Goal: Book appointment/travel/reservation

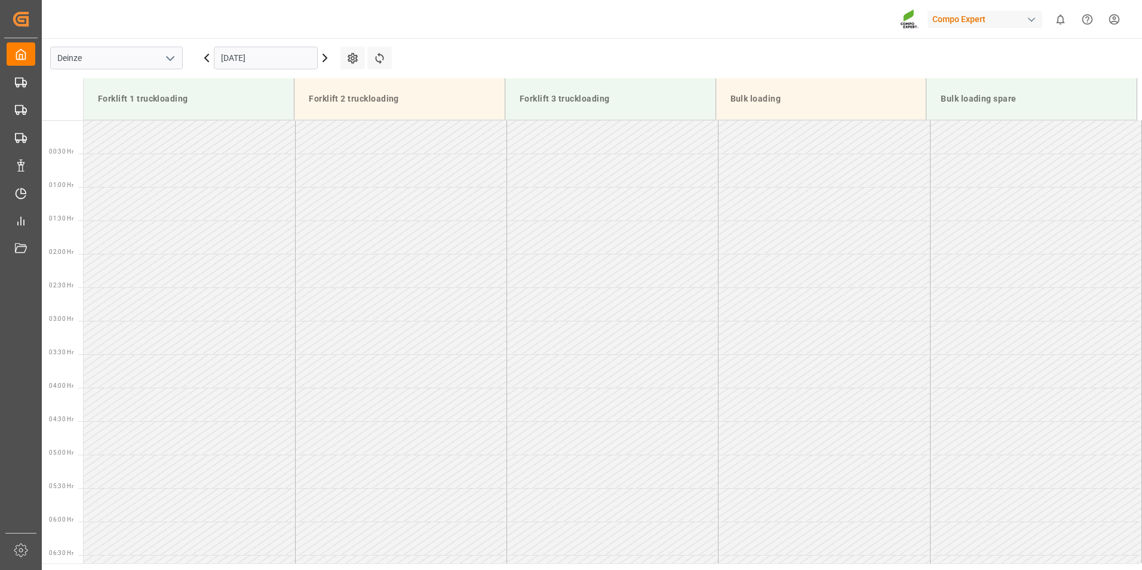
scroll to position [521, 0]
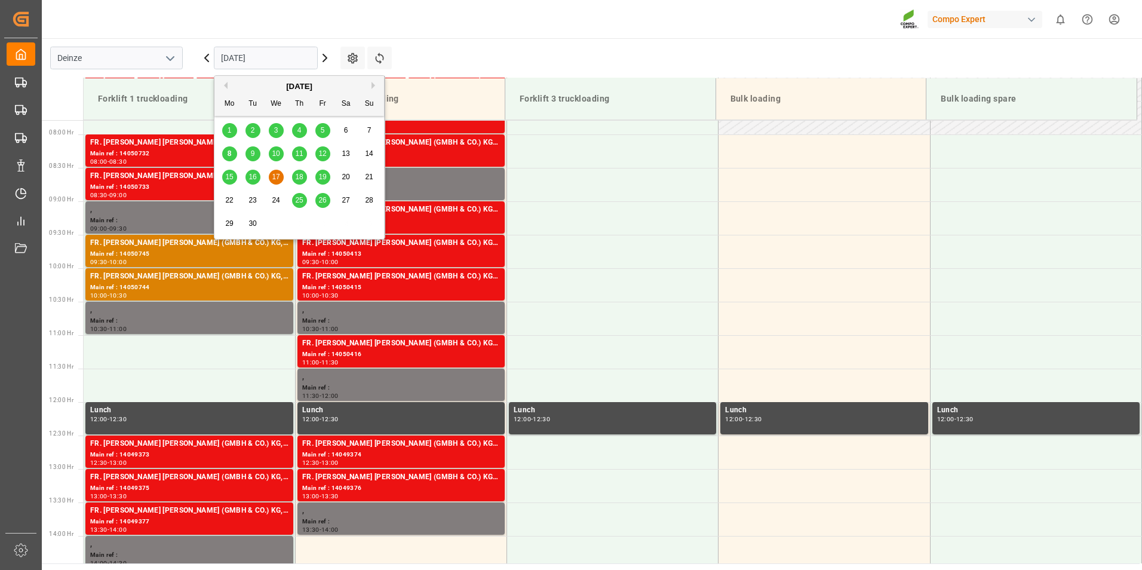
click at [285, 61] on input "17.09.2025" at bounding box center [266, 58] width 104 height 23
click at [229, 149] on span "8" at bounding box center [229, 153] width 4 height 8
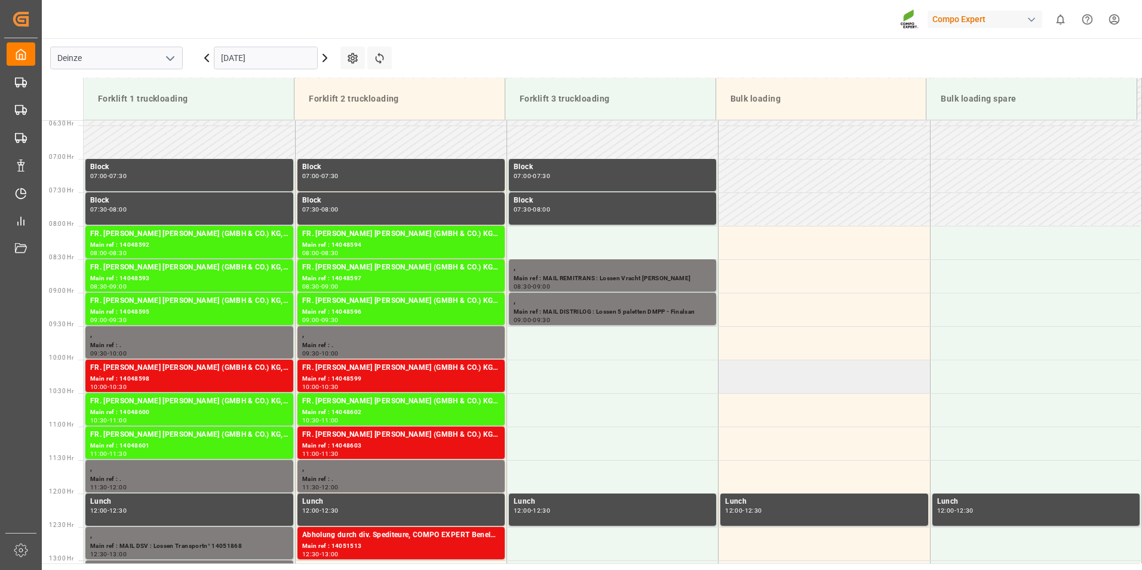
scroll to position [549, 0]
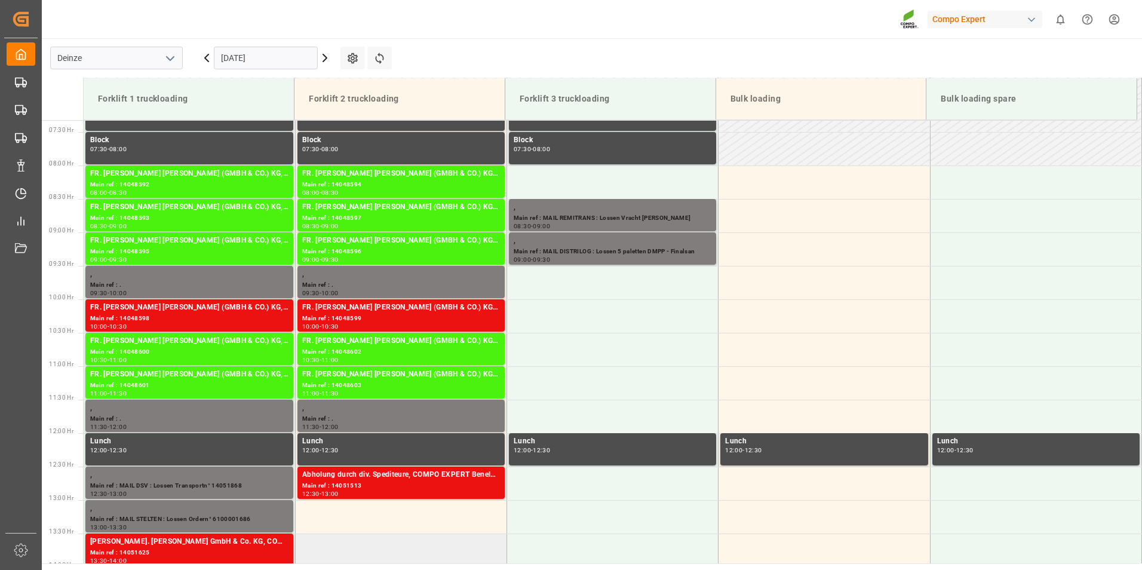
scroll to position [489, 0]
click at [276, 63] on input "[DATE]" at bounding box center [266, 58] width 104 height 23
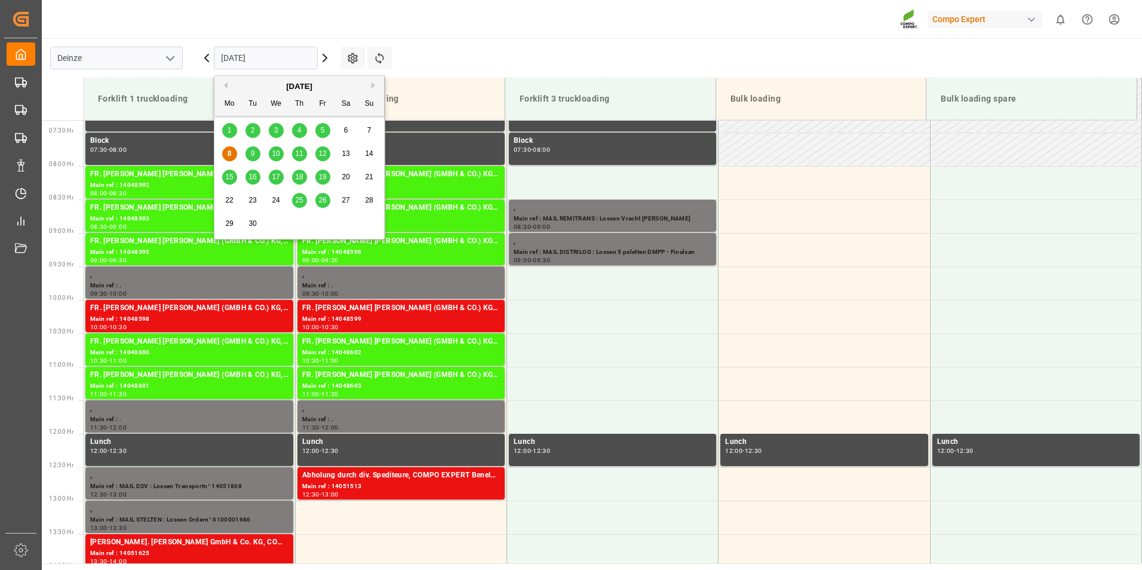
click at [251, 155] on span "9" at bounding box center [253, 153] width 4 height 8
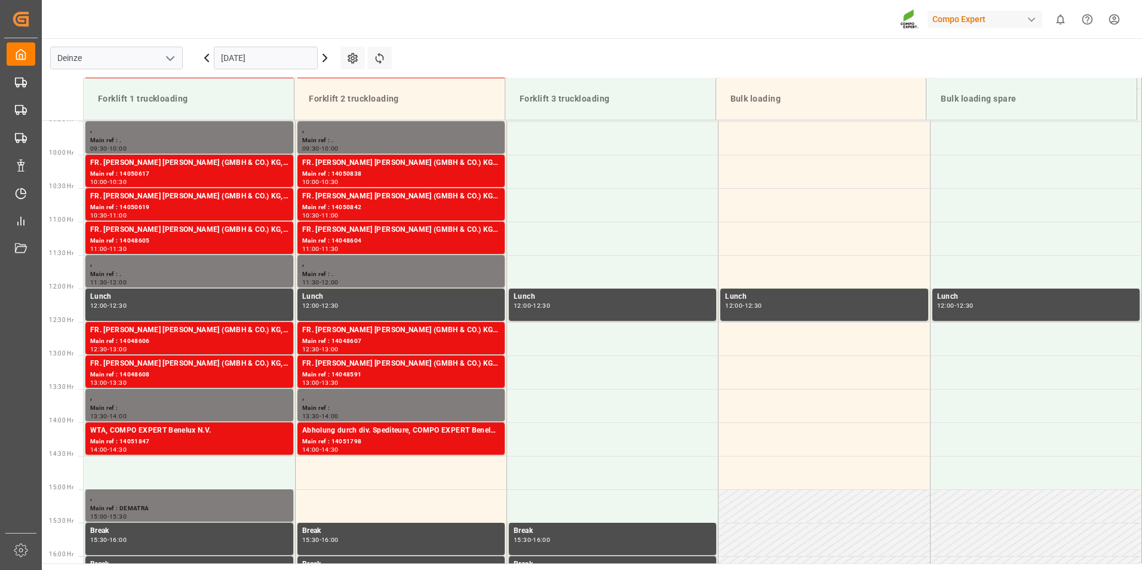
scroll to position [728, 0]
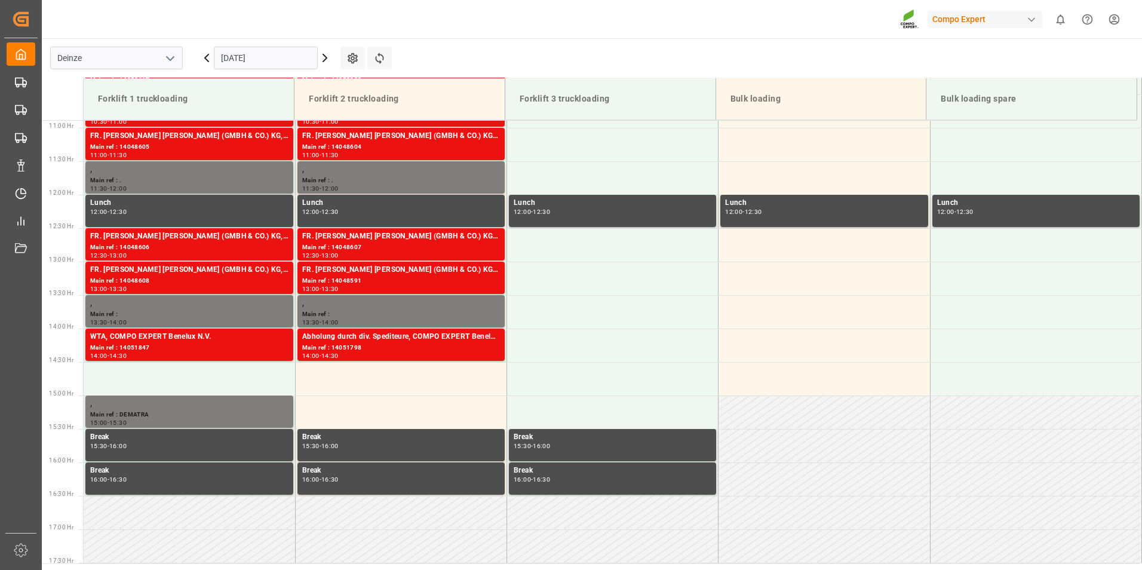
click at [300, 57] on input "[DATE]" at bounding box center [266, 58] width 104 height 23
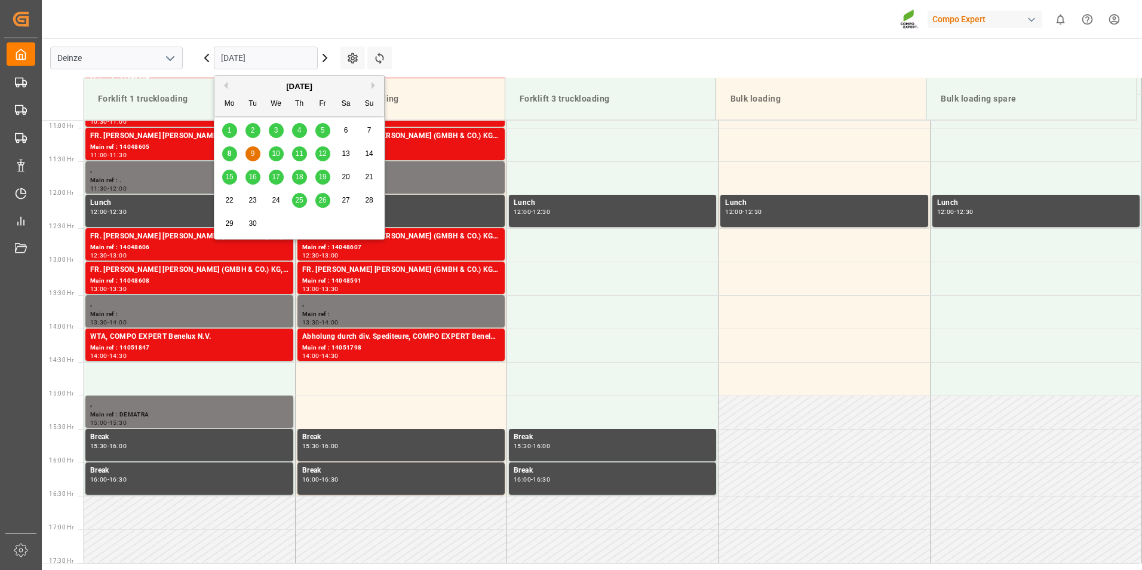
click at [276, 149] on span "10" at bounding box center [276, 153] width 8 height 8
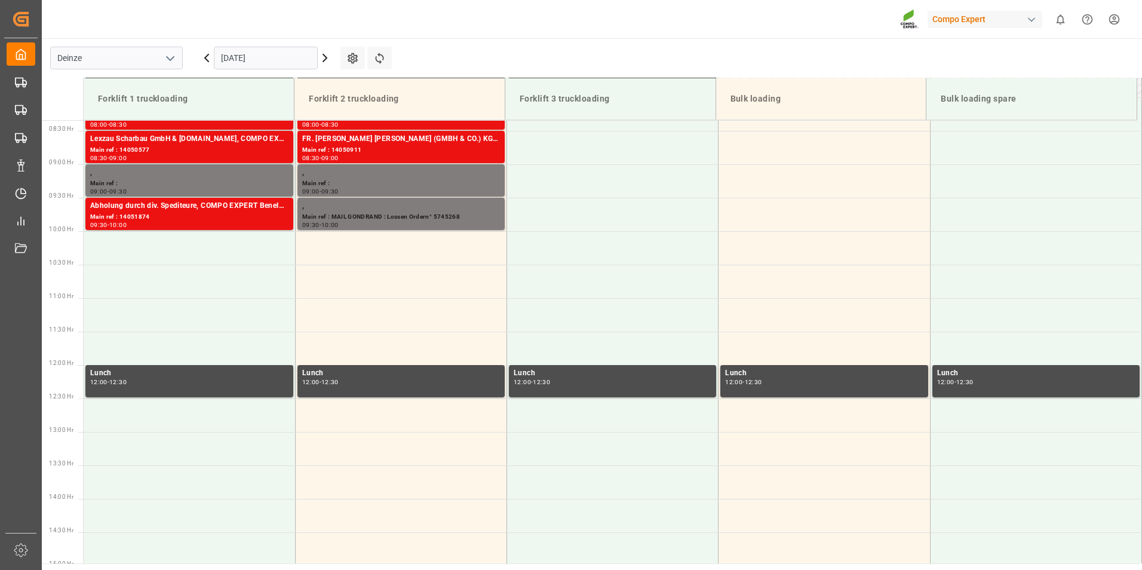
scroll to position [549, 0]
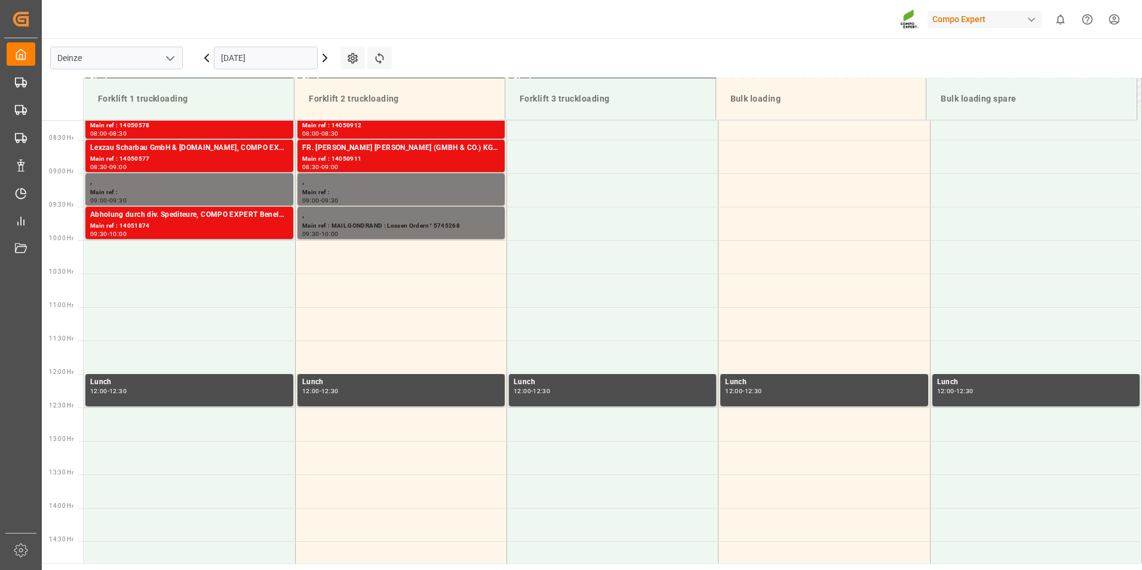
click at [276, 57] on input "[DATE]" at bounding box center [266, 58] width 104 height 23
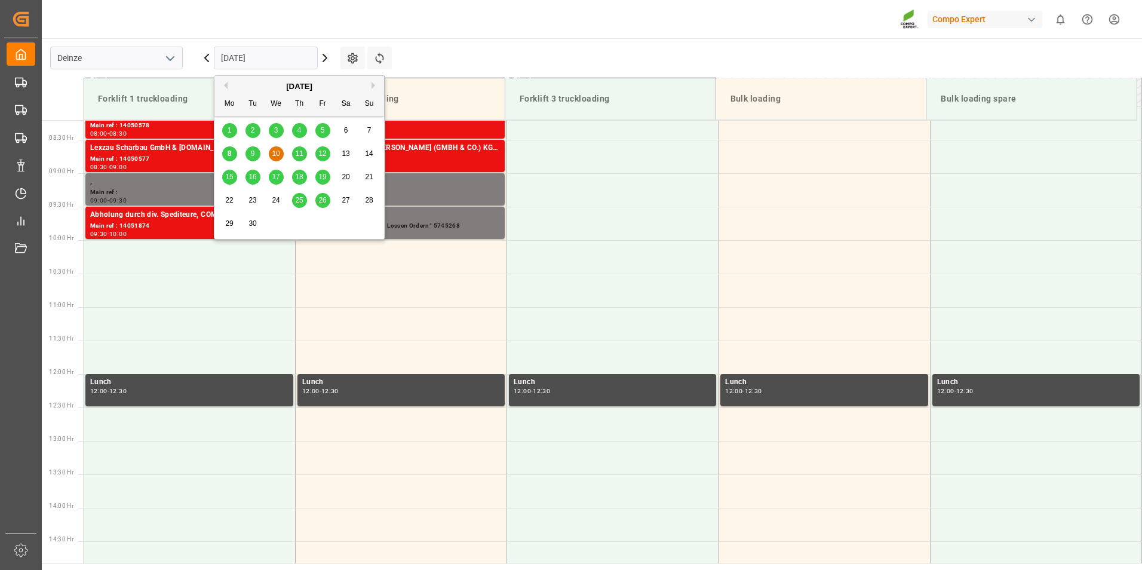
click at [255, 155] on div "9" at bounding box center [252, 154] width 15 height 14
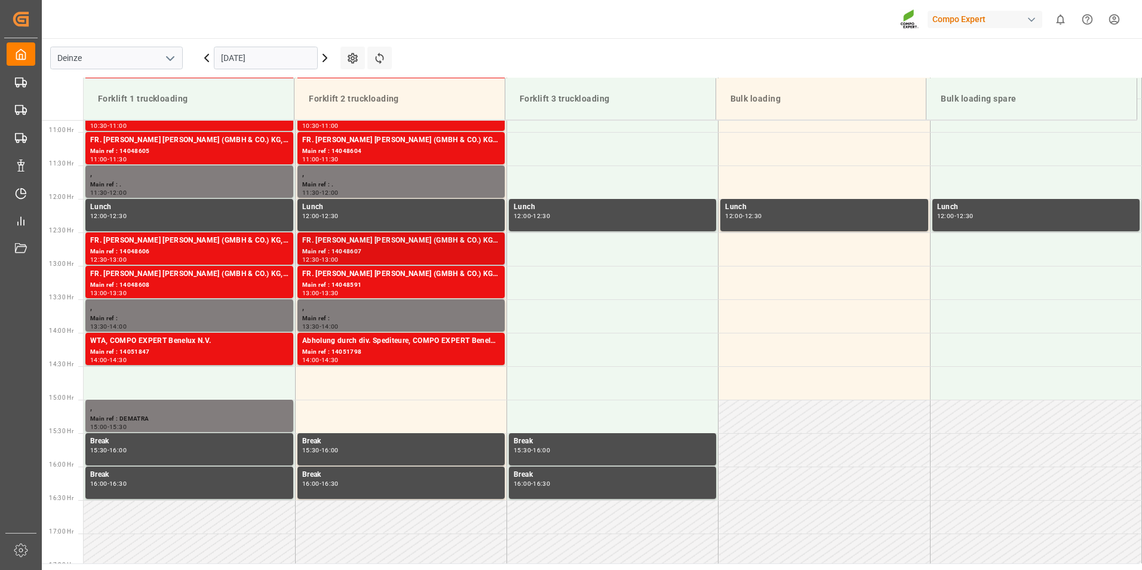
scroll to position [728, 0]
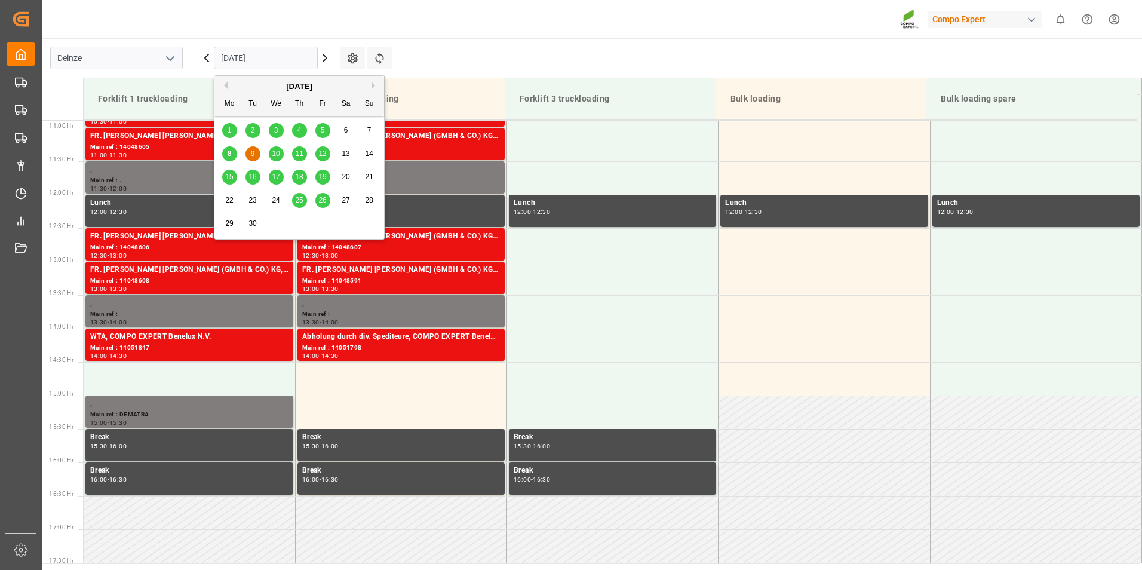
click at [274, 60] on input "[DATE]" at bounding box center [266, 58] width 104 height 23
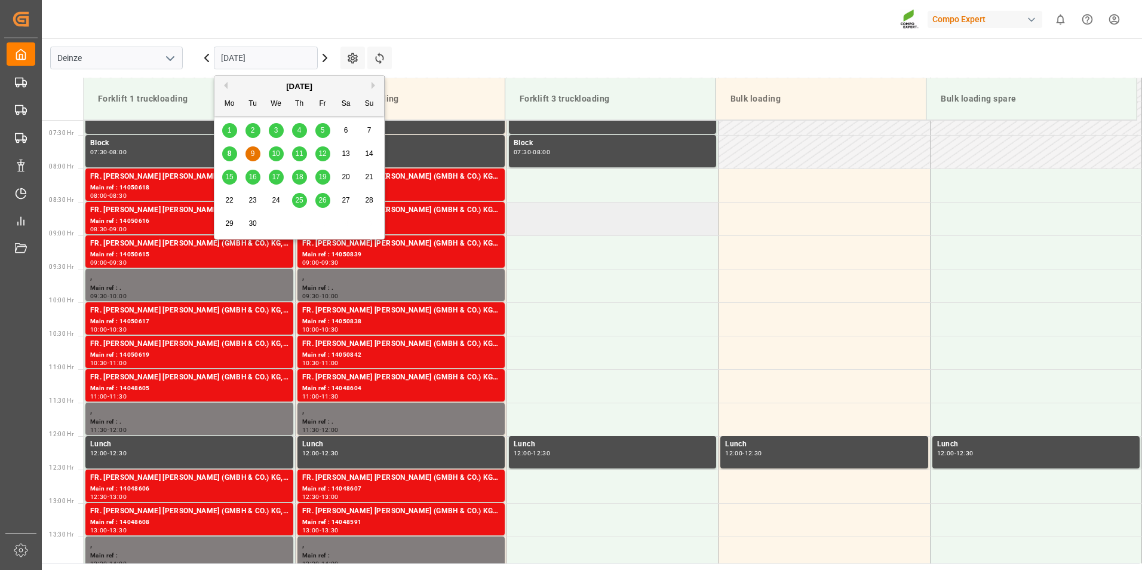
scroll to position [429, 0]
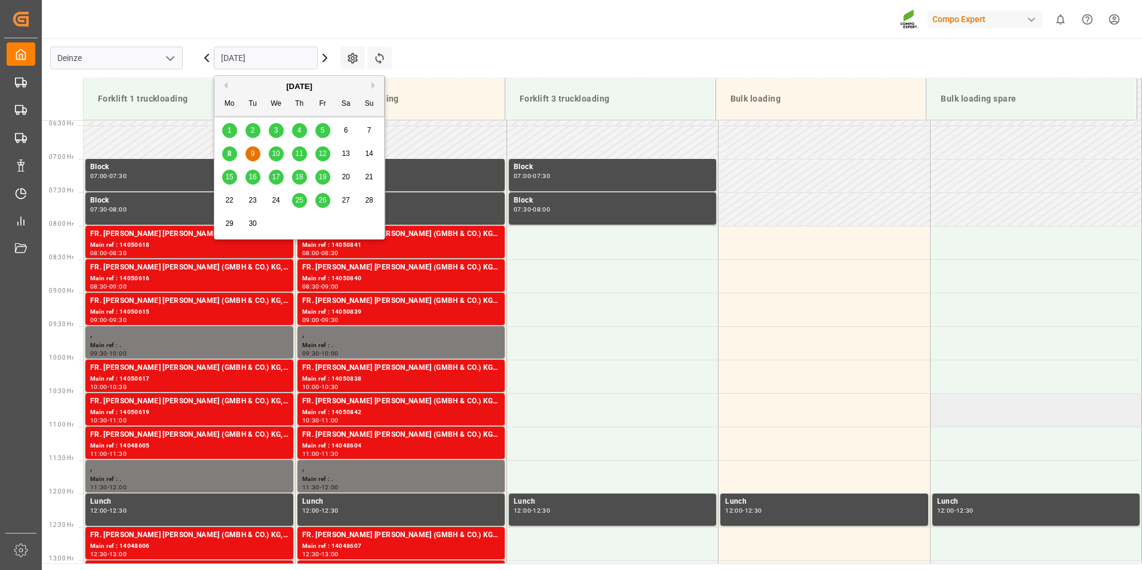
click at [1020, 393] on td at bounding box center [1035, 409] width 211 height 33
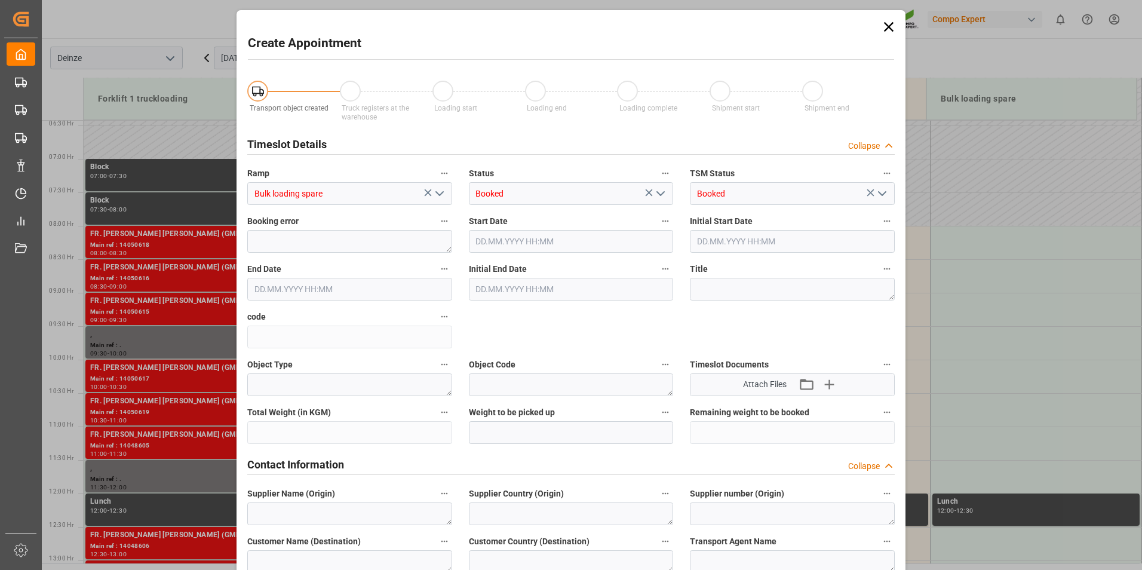
type input "[DATE] 10:30"
type input "[DATE] 11:00"
click at [888, 30] on icon at bounding box center [888, 27] width 17 height 17
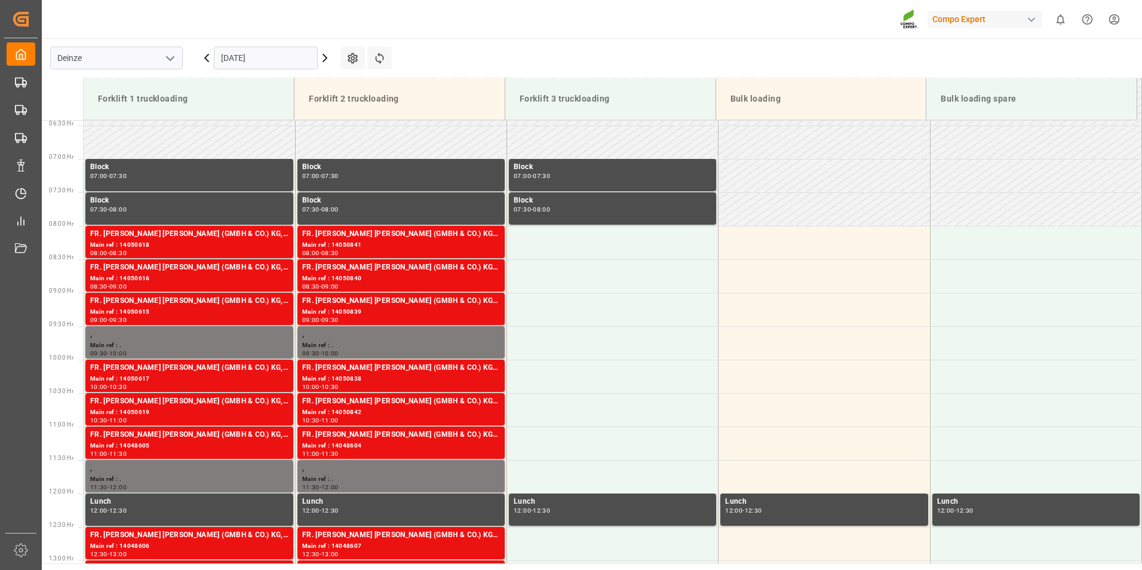
click at [267, 49] on input "[DATE]" at bounding box center [266, 58] width 104 height 23
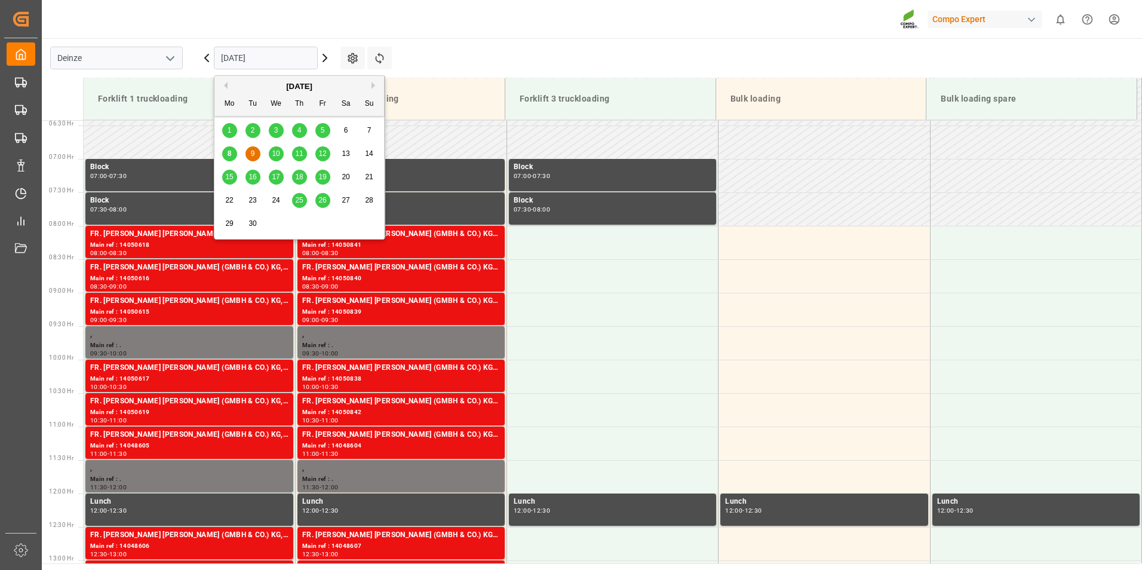
click at [230, 152] on span "8" at bounding box center [229, 153] width 4 height 8
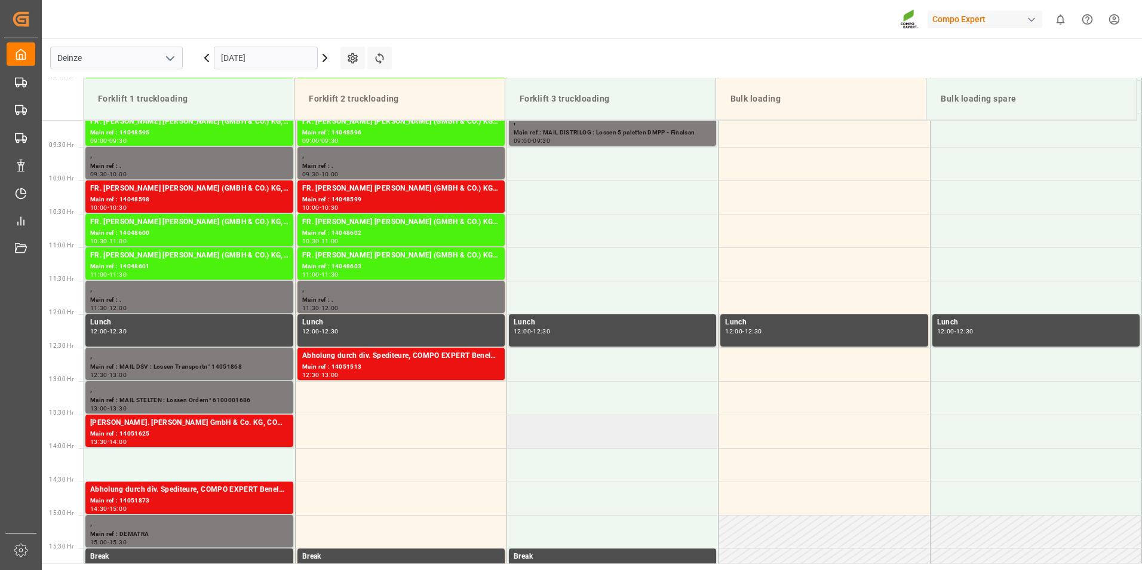
scroll to position [668, 0]
